Goal: Find specific page/section: Find specific page/section

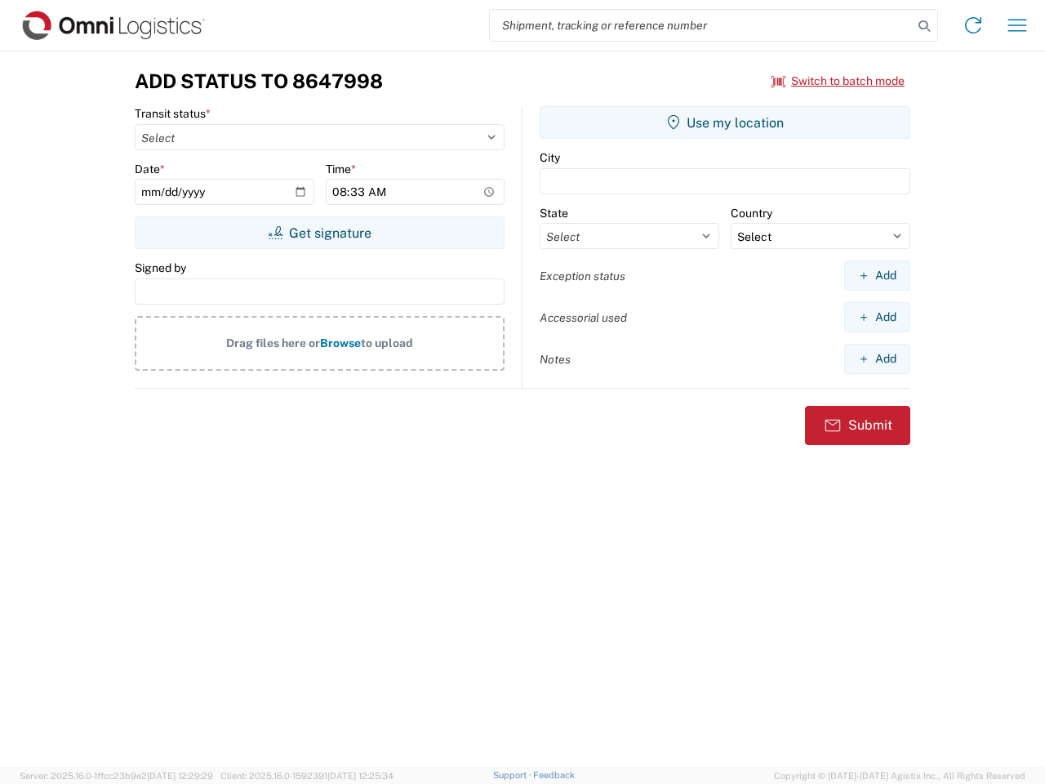
click at [702, 25] on input "search" at bounding box center [701, 25] width 423 height 31
click at [925, 26] on icon at bounding box center [924, 26] width 23 height 23
click at [974, 25] on icon at bounding box center [973, 25] width 26 height 26
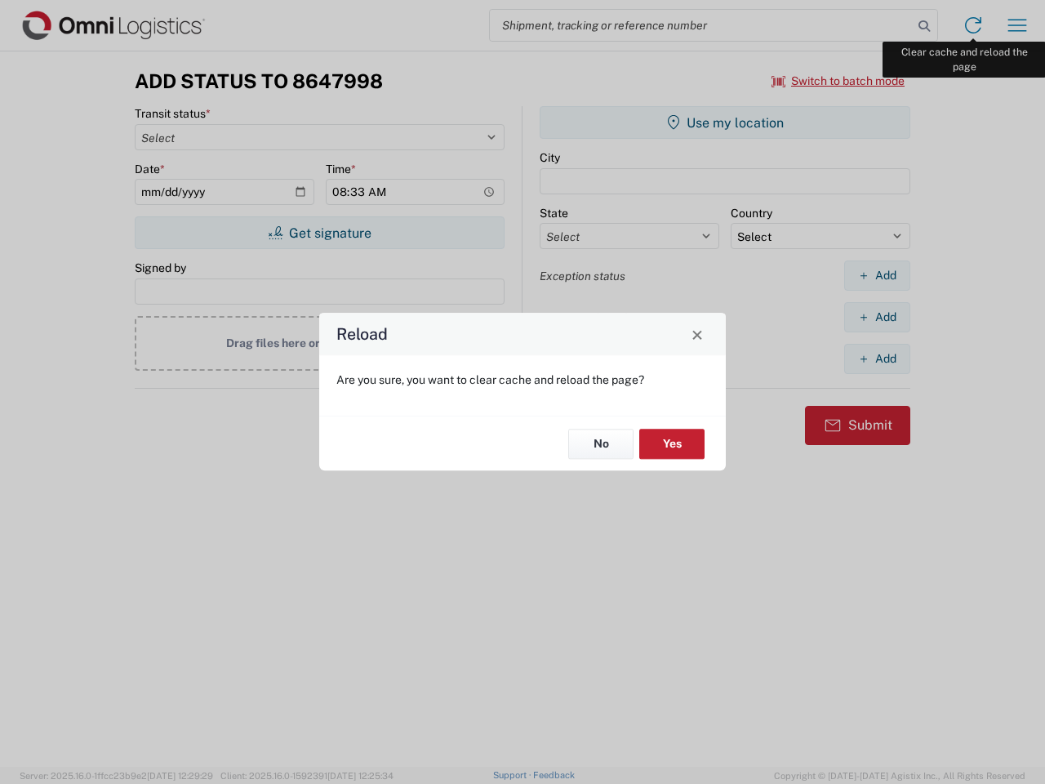
click at [1018, 25] on div "Reload Are you sure, you want to clear cache and reload the page? No Yes" at bounding box center [522, 392] width 1045 height 784
click at [839, 81] on div "Reload Are you sure, you want to clear cache and reload the page? No Yes" at bounding box center [522, 392] width 1045 height 784
click at [319, 233] on div "Reload Are you sure, you want to clear cache and reload the page? No Yes" at bounding box center [522, 392] width 1045 height 784
click at [725, 123] on div "Reload Are you sure, you want to clear cache and reload the page? No Yes" at bounding box center [522, 392] width 1045 height 784
click at [877, 275] on div "Reload Are you sure, you want to clear cache and reload the page? No Yes" at bounding box center [522, 392] width 1045 height 784
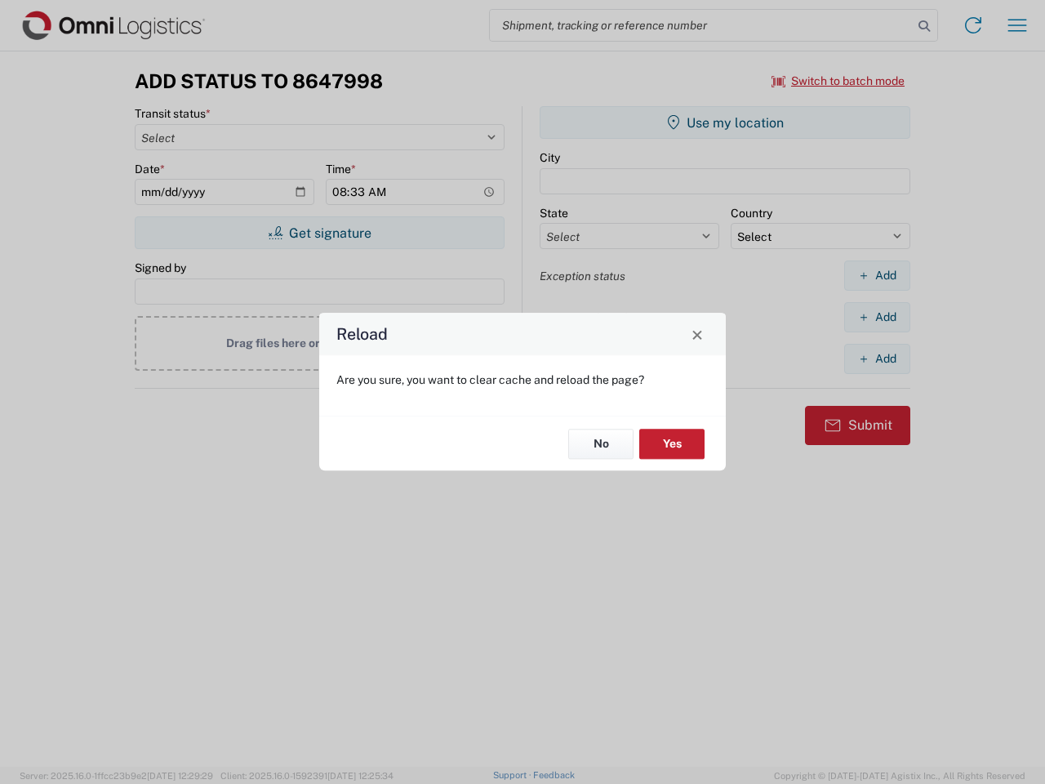
click at [877, 317] on div "Reload Are you sure, you want to clear cache and reload the page? No Yes" at bounding box center [522, 392] width 1045 height 784
click at [877, 359] on div "Reload Are you sure, you want to clear cache and reload the page? No Yes" at bounding box center [522, 392] width 1045 height 784
